Goal: Register for event/course

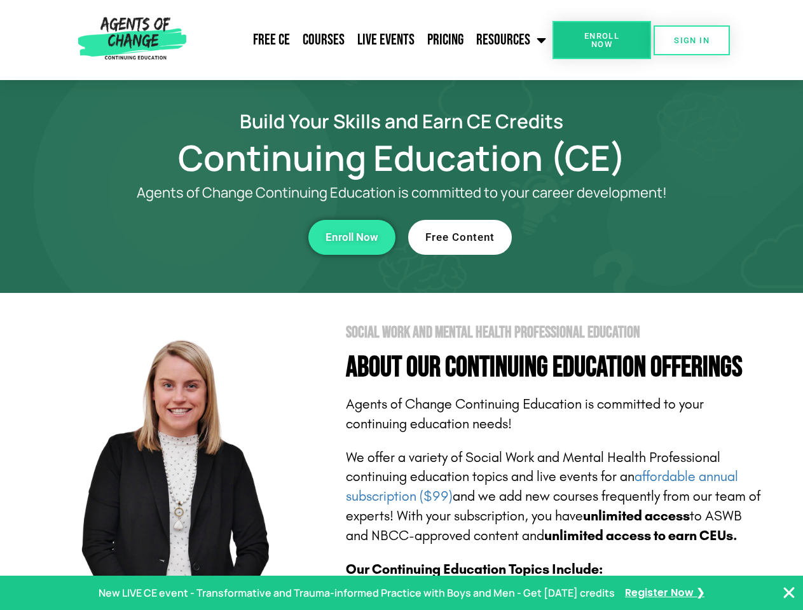
click at [401, 305] on section "Social Work and Mental Health Professional Education About Our Continuing Educa…" at bounding box center [401, 560] width 803 height 534
click at [512, 40] on link "Resources" at bounding box center [511, 40] width 83 height 32
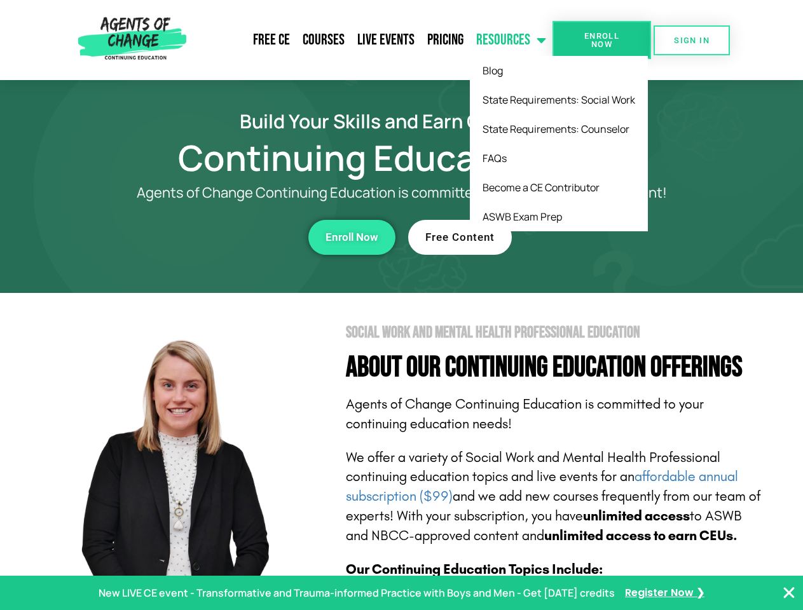
click at [601, 40] on span "Enroll Now" at bounding box center [602, 40] width 58 height 17
click at [692, 40] on span "SIGN IN" at bounding box center [692, 40] width 36 height 8
click at [221, 237] on div "Enroll Now" at bounding box center [221, 237] width 350 height 35
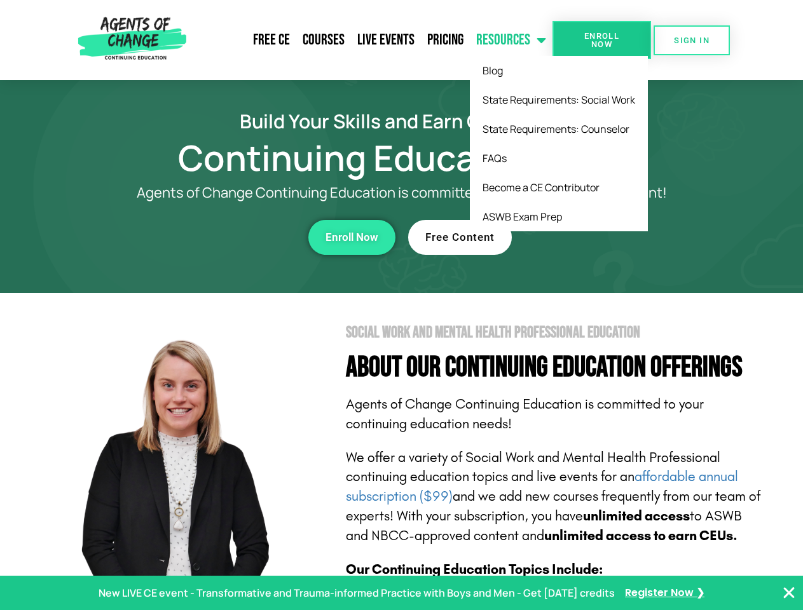
click at [221, 237] on div "Enroll Now" at bounding box center [221, 237] width 350 height 35
click at [352, 237] on span "Enroll Now" at bounding box center [352, 237] width 53 height 11
